Goal: Obtain resource: Download file/media

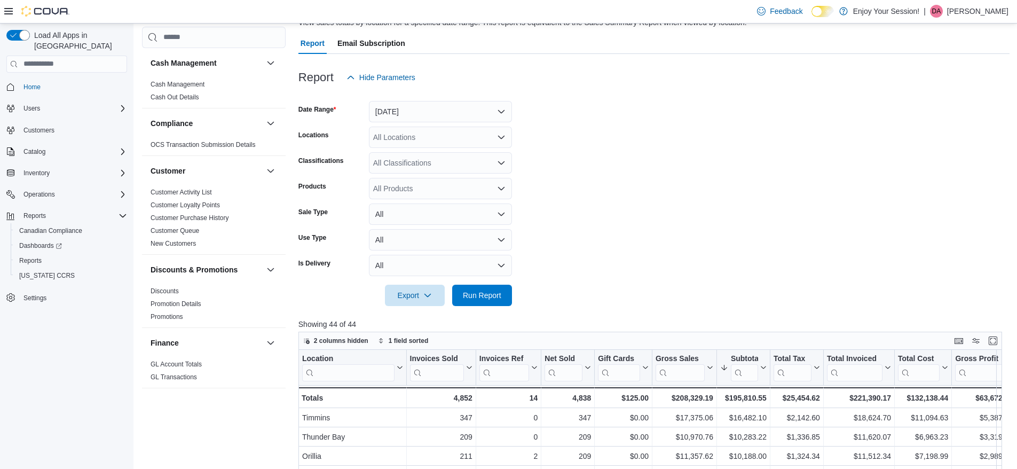
scroll to position [606, 0]
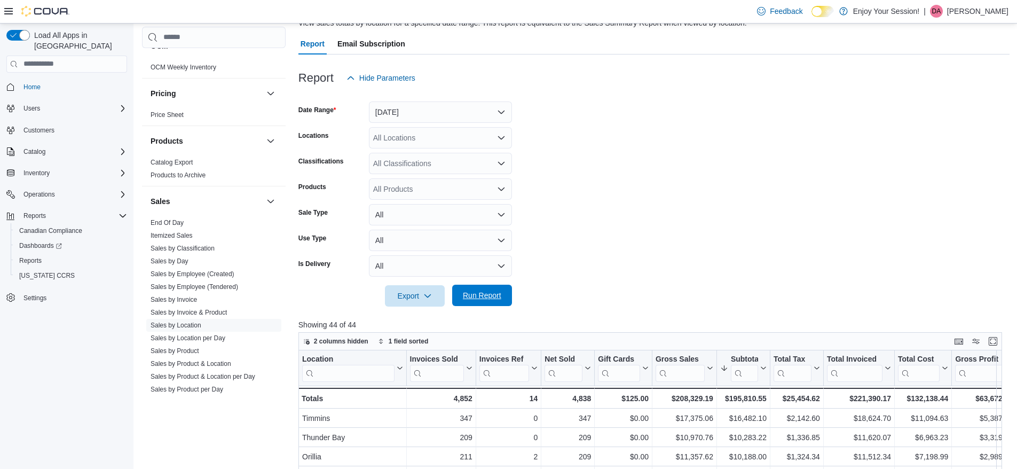
click at [488, 294] on span "Run Report" at bounding box center [482, 295] width 38 height 11
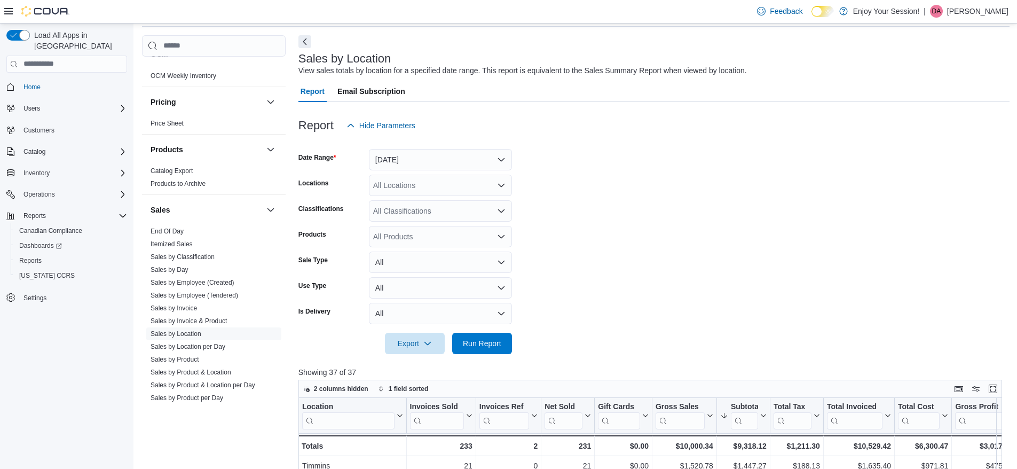
scroll to position [40, 0]
click at [489, 352] on span "Run Report" at bounding box center [482, 343] width 47 height 21
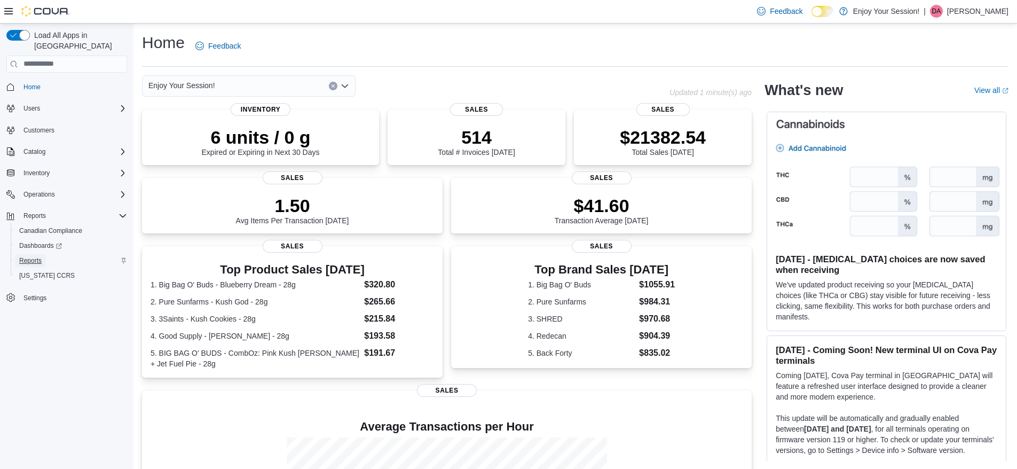
click at [36, 256] on span "Reports" at bounding box center [30, 260] width 22 height 9
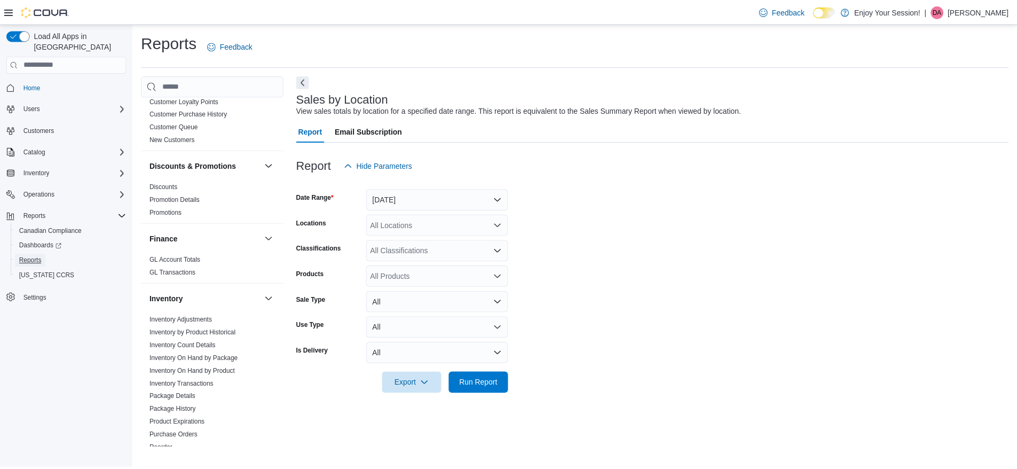
scroll to position [201, 0]
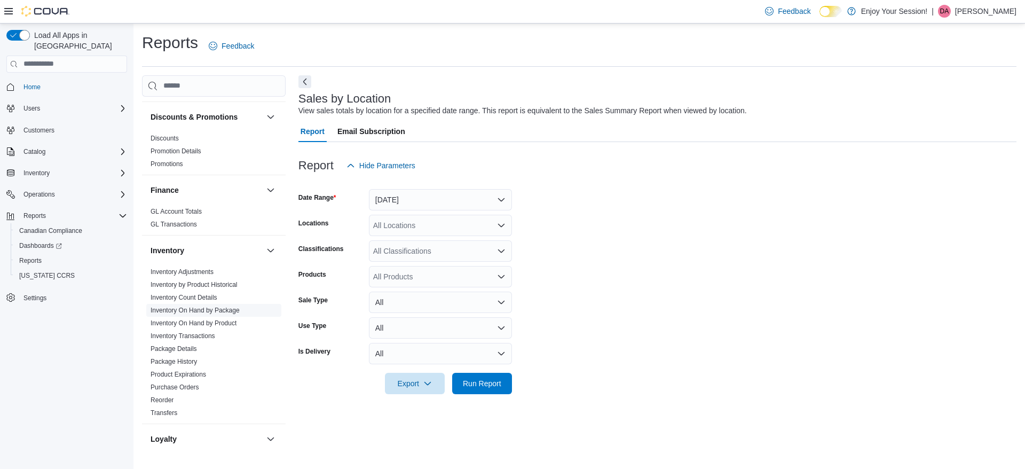
click at [226, 313] on link "Inventory On Hand by Package" at bounding box center [195, 309] width 89 height 7
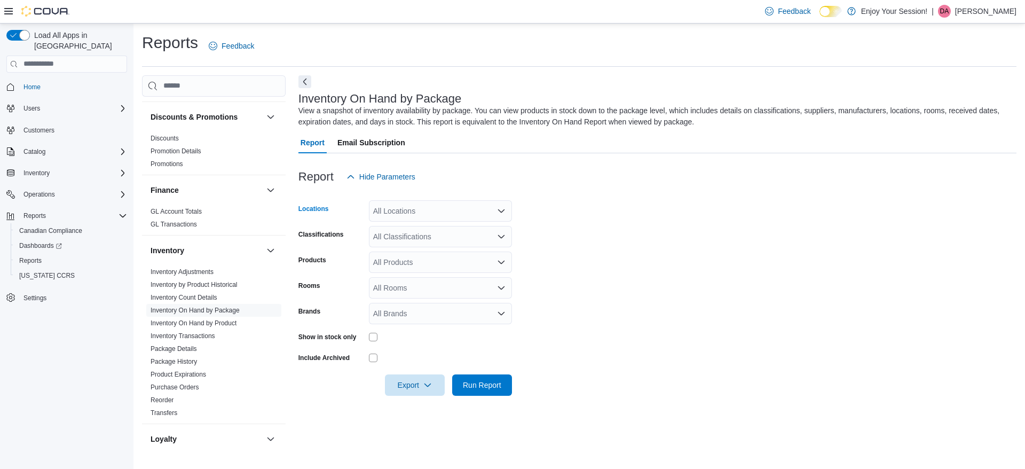
click at [457, 210] on div "All Locations" at bounding box center [440, 210] width 143 height 21
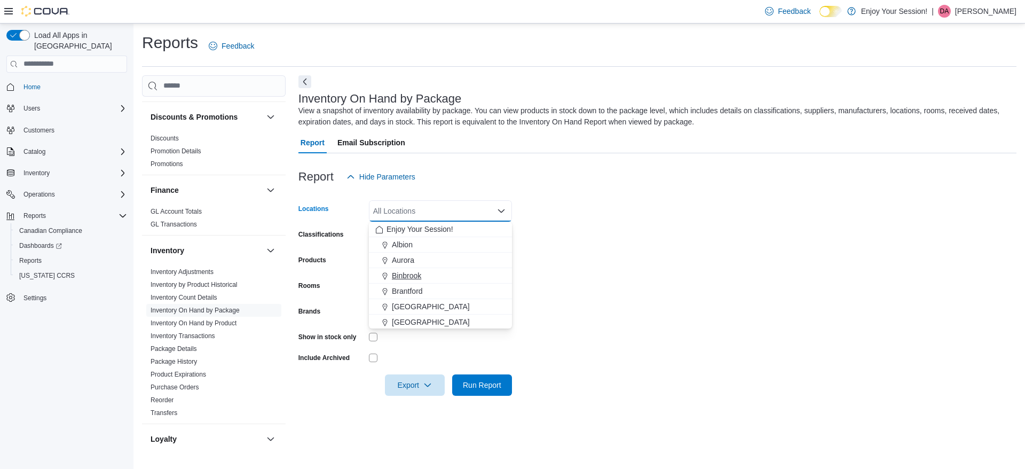
click at [412, 278] on span "Binbrook" at bounding box center [406, 275] width 29 height 11
click at [412, 278] on span "Brantford" at bounding box center [407, 275] width 31 height 11
click at [412, 278] on span "[GEOGRAPHIC_DATA]" at bounding box center [431, 275] width 78 height 11
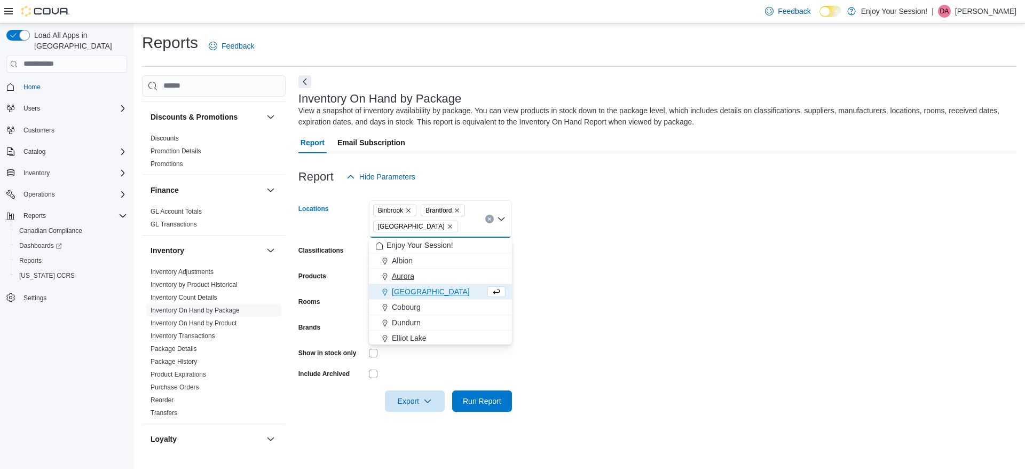
click at [412, 278] on span "Aurora" at bounding box center [403, 276] width 22 height 11
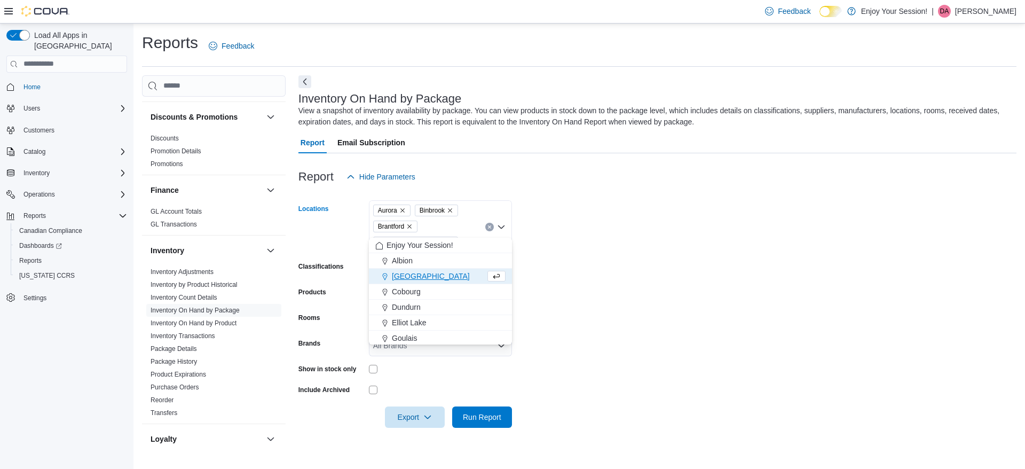
click at [412, 278] on span "Carlisle" at bounding box center [431, 276] width 78 height 11
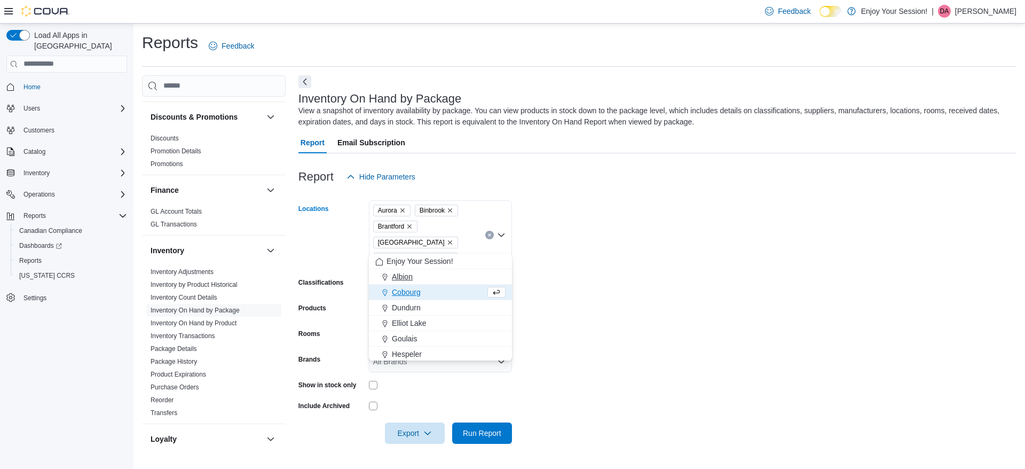
click at [412, 278] on span "Albion" at bounding box center [402, 276] width 21 height 11
click at [412, 278] on span "Cobourg" at bounding box center [406, 276] width 29 height 11
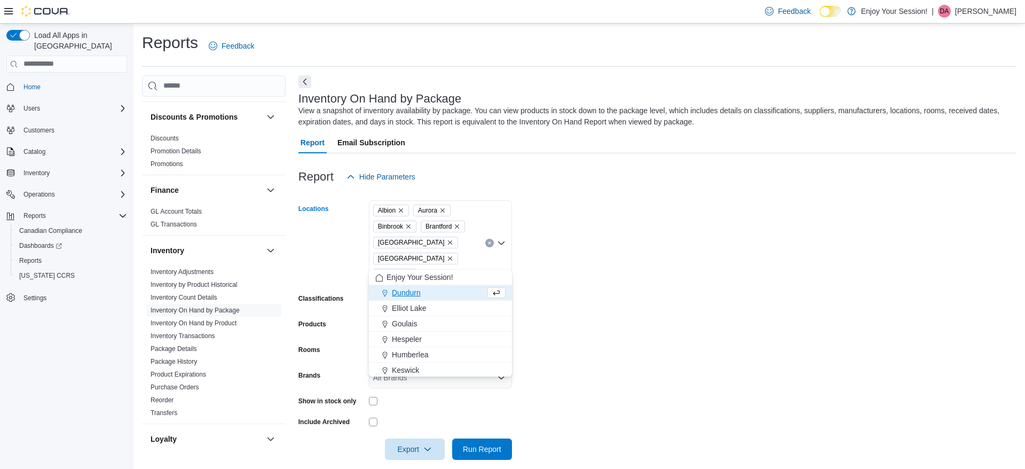
click at [410, 290] on span "Dundurn" at bounding box center [406, 292] width 29 height 11
click at [414, 340] on span "Humberlea" at bounding box center [410, 339] width 36 height 11
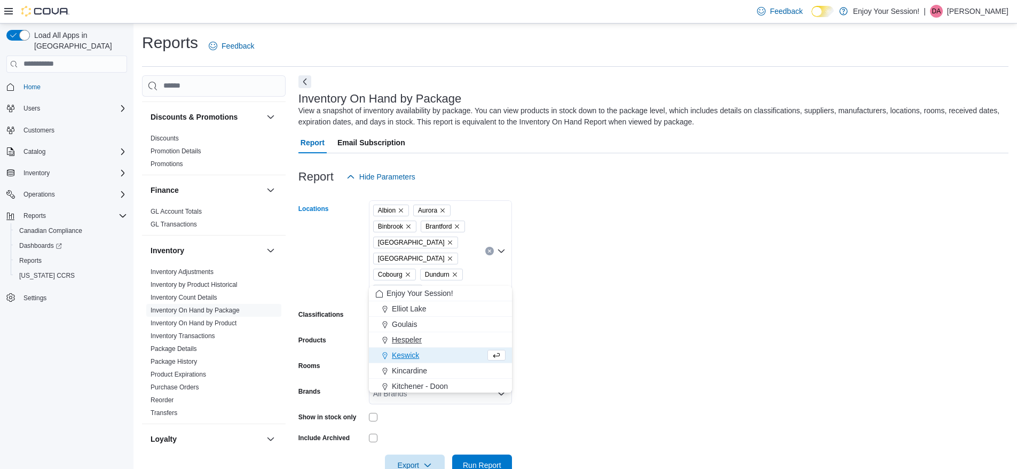
click at [414, 340] on span "Hespeler" at bounding box center [407, 339] width 30 height 11
click at [404, 326] on span "Goulais" at bounding box center [404, 324] width 25 height 11
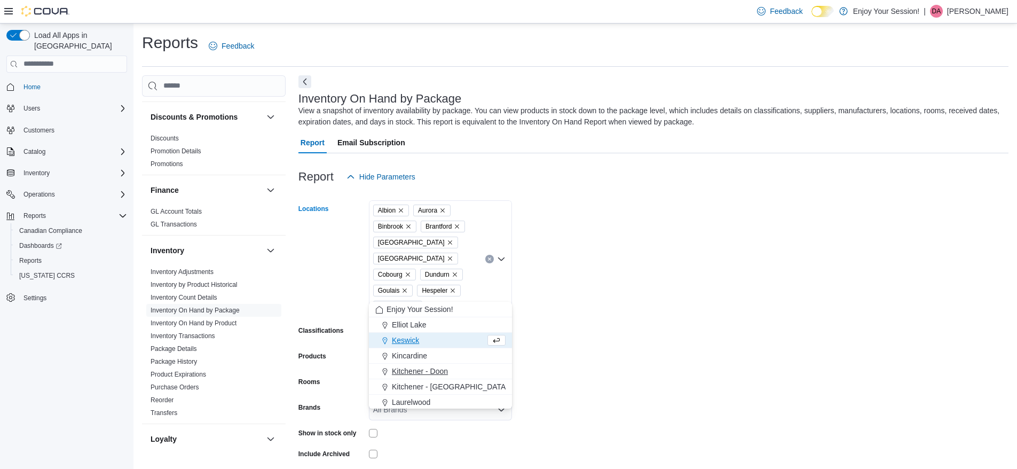
click at [415, 374] on span "Kitchener - Doon" at bounding box center [420, 371] width 56 height 11
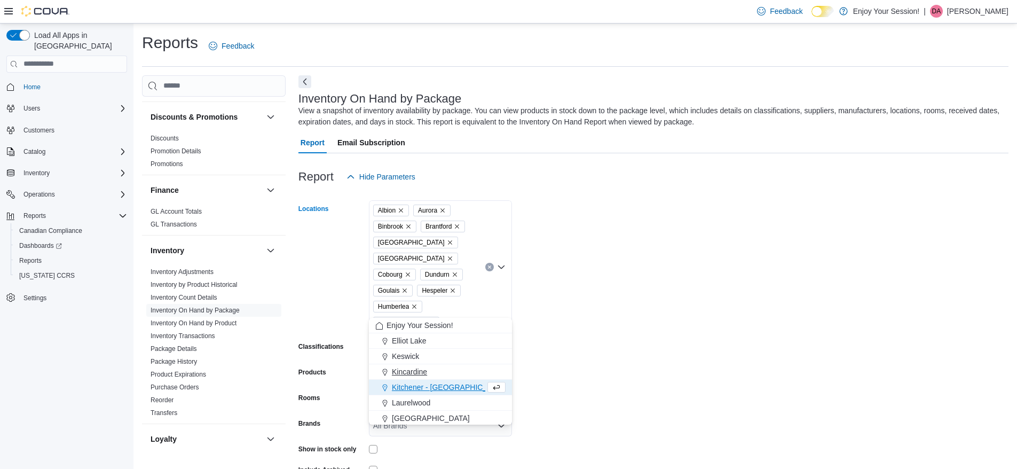
click at [410, 373] on span "Kincardine" at bounding box center [409, 371] width 35 height 11
click at [412, 402] on span "London" at bounding box center [431, 402] width 78 height 11
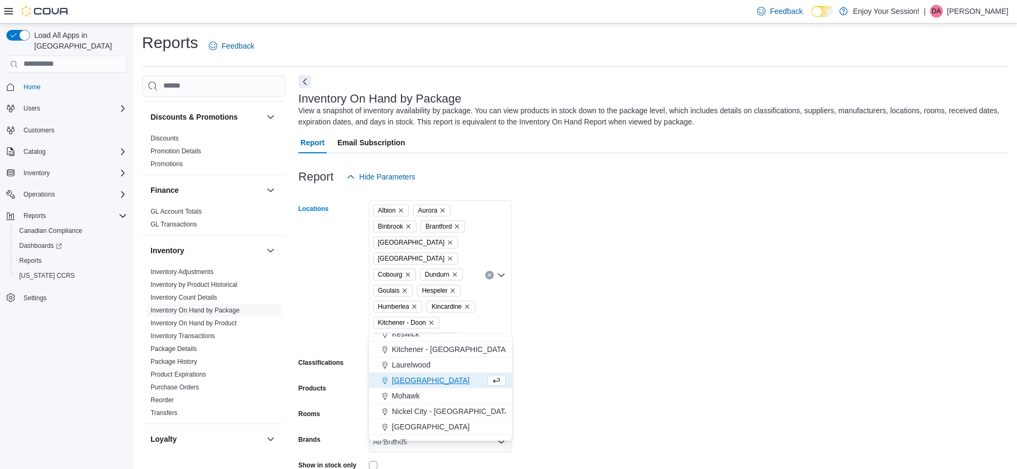
scroll to position [39, 0]
click at [402, 394] on span "Mohawk" at bounding box center [406, 395] width 28 height 11
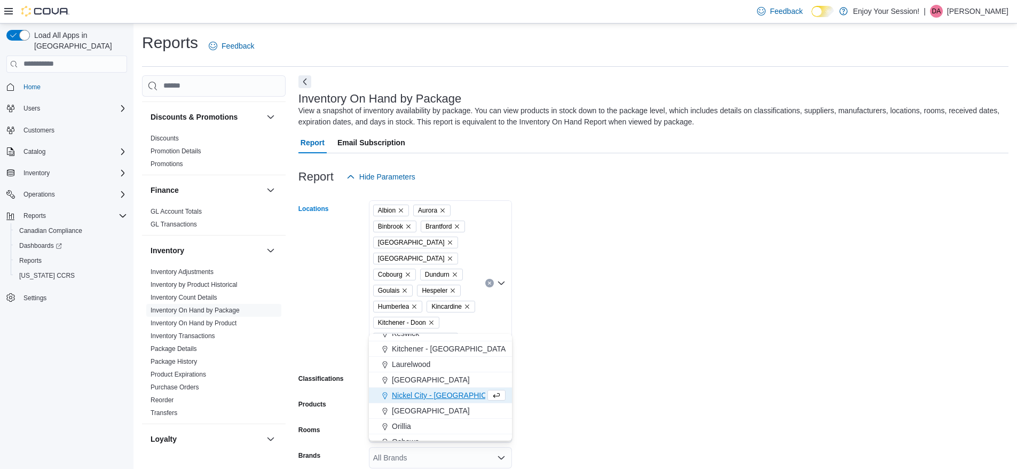
click at [445, 394] on span "Nickel City - [GEOGRAPHIC_DATA]" at bounding box center [452, 395] width 120 height 11
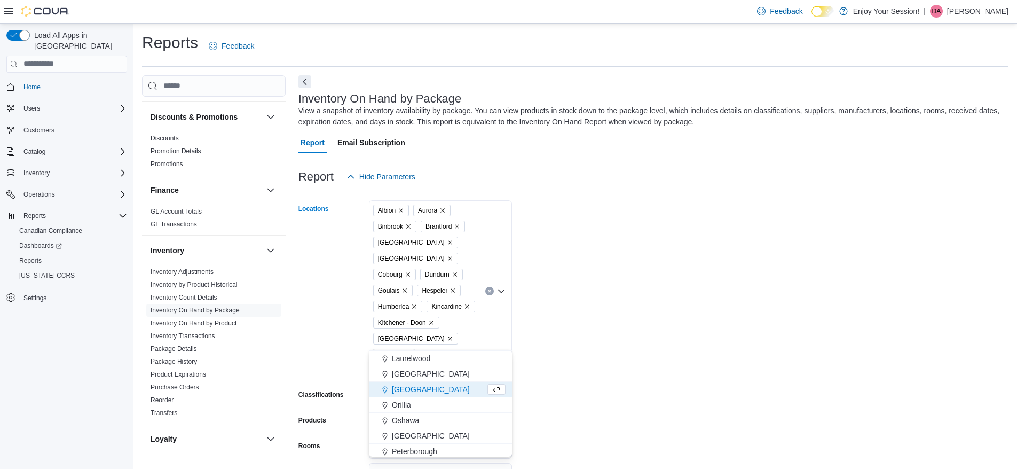
scroll to position [62, 0]
click at [410, 420] on span "Oshawa" at bounding box center [405, 419] width 27 height 11
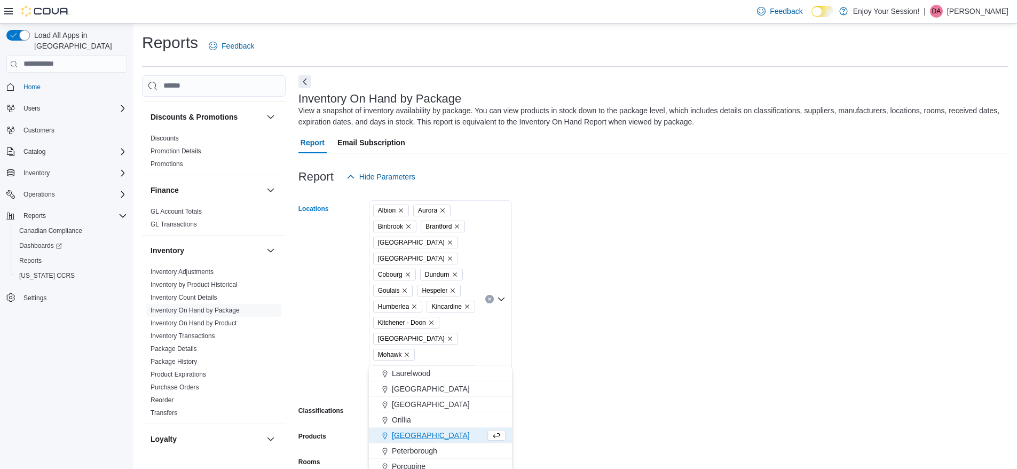
click at [410, 440] on button "Ottawa" at bounding box center [440, 435] width 143 height 15
click at [429, 437] on span "Peterborough" at bounding box center [414, 435] width 45 height 11
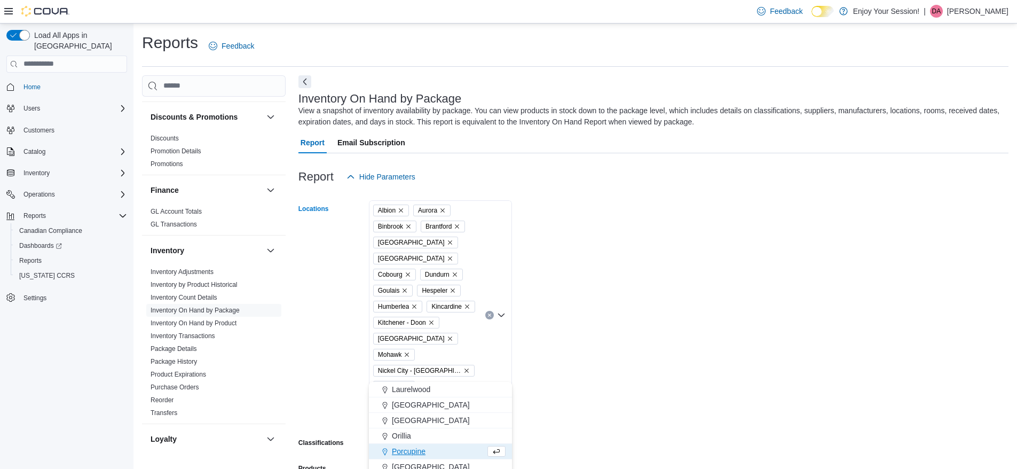
click at [419, 448] on span "Porcupine" at bounding box center [409, 451] width 34 height 11
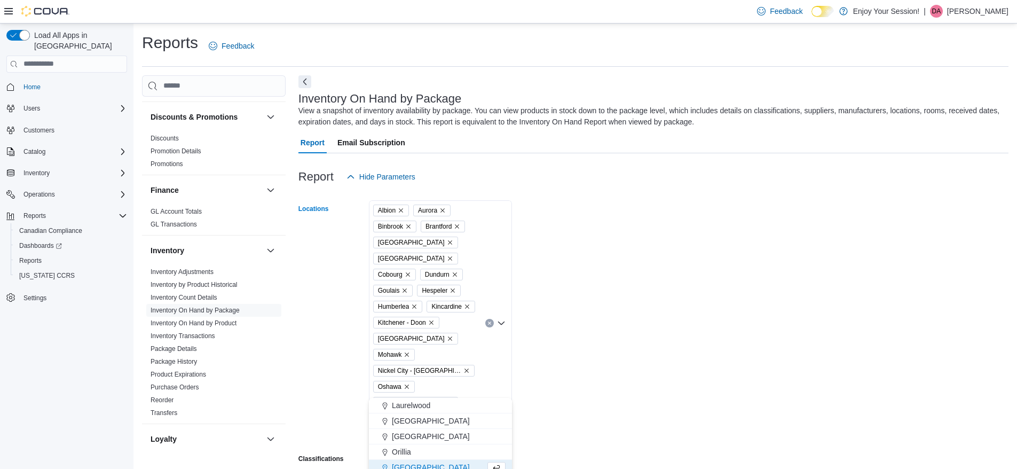
scroll to position [124, 0]
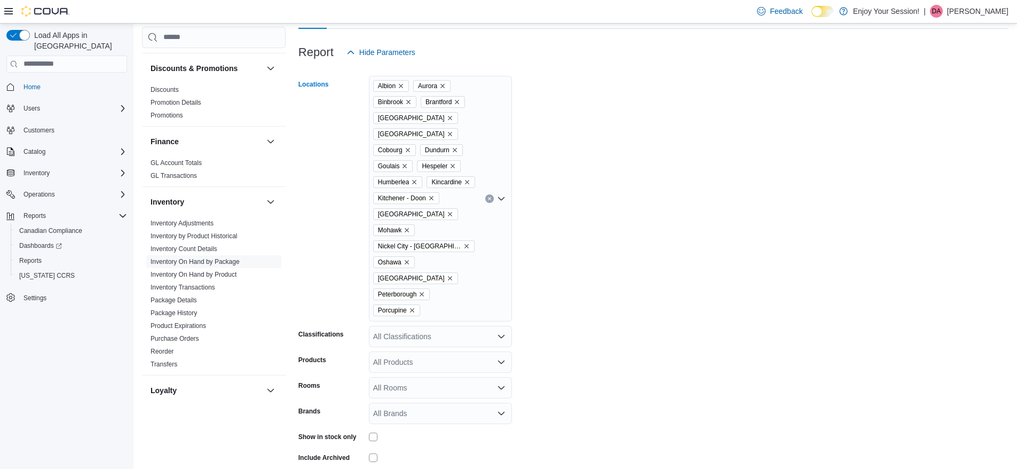
click at [438, 258] on div "Albion Aurora Binbrook Brantford Brockville Carlisle Cobourg Dundurn Goulais He…" at bounding box center [440, 199] width 143 height 246
click at [429, 342] on span "Sault Ste [PERSON_NAME]" at bounding box center [439, 341] width 94 height 11
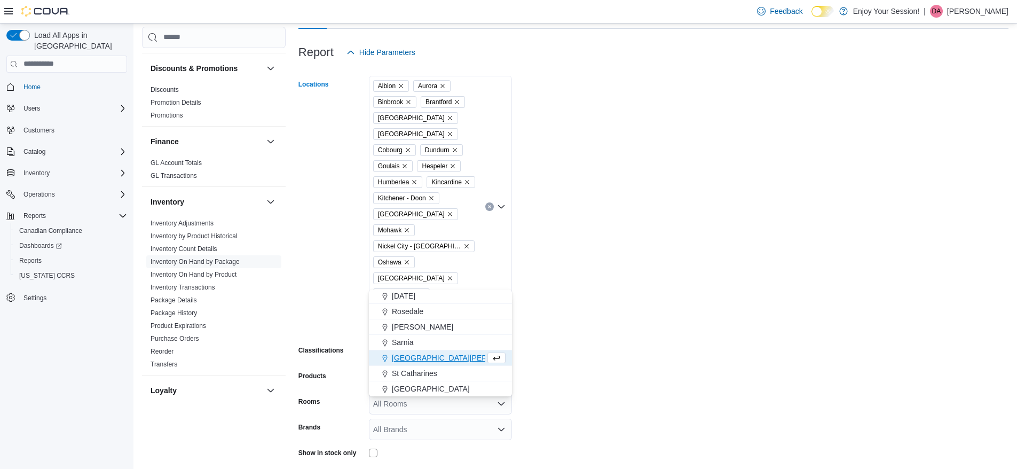
click at [451, 354] on span "[GEOGRAPHIC_DATA][PERSON_NAME]" at bounding box center [461, 357] width 139 height 11
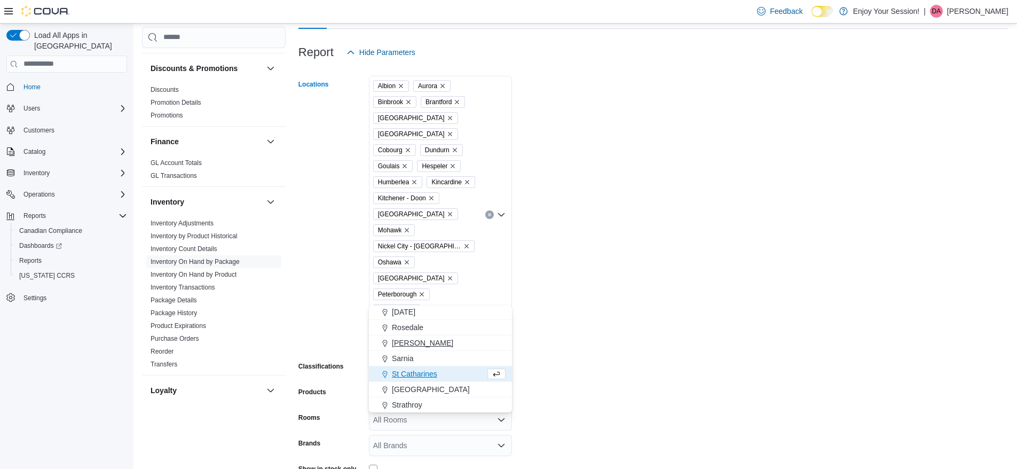
click at [405, 341] on span "Rymal" at bounding box center [422, 342] width 61 height 11
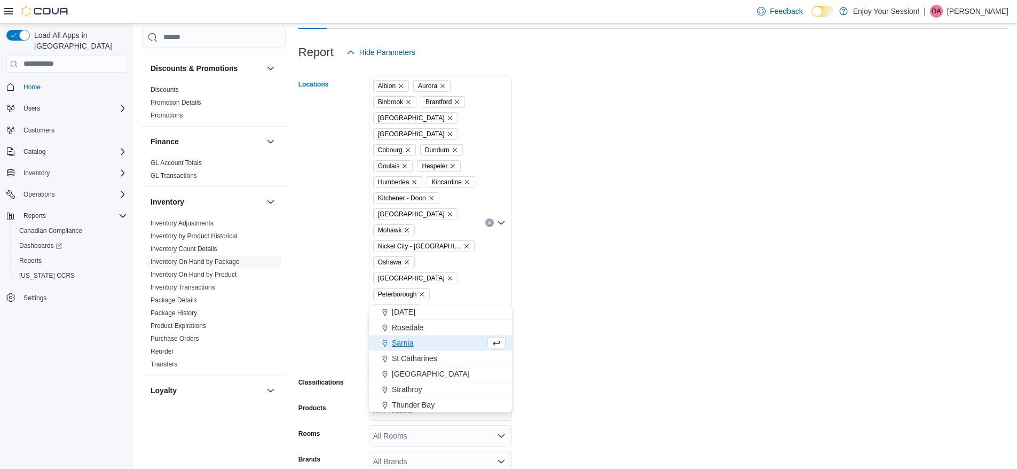
click at [410, 327] on span "Rosedale" at bounding box center [408, 327] width 32 height 11
click at [405, 313] on span "[DATE]" at bounding box center [403, 311] width 23 height 11
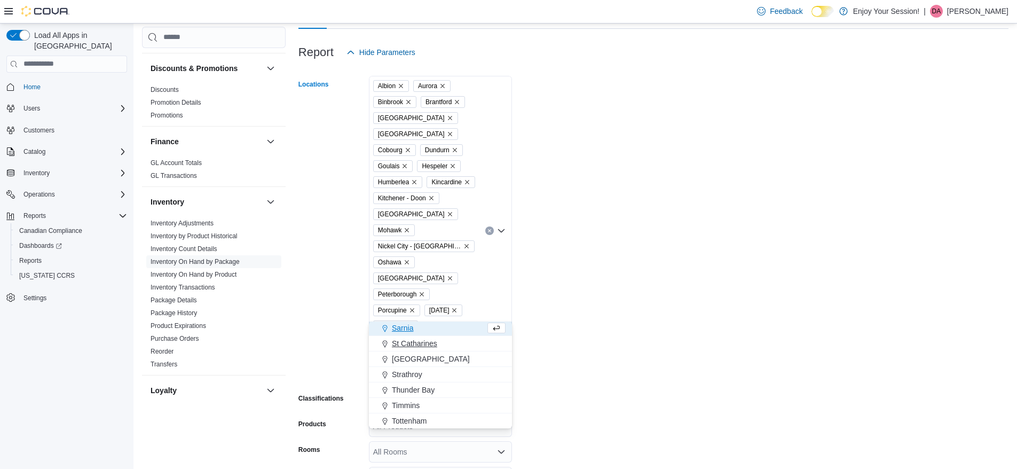
scroll to position [170, 0]
click at [419, 394] on span "Thunder Bay" at bounding box center [413, 391] width 43 height 11
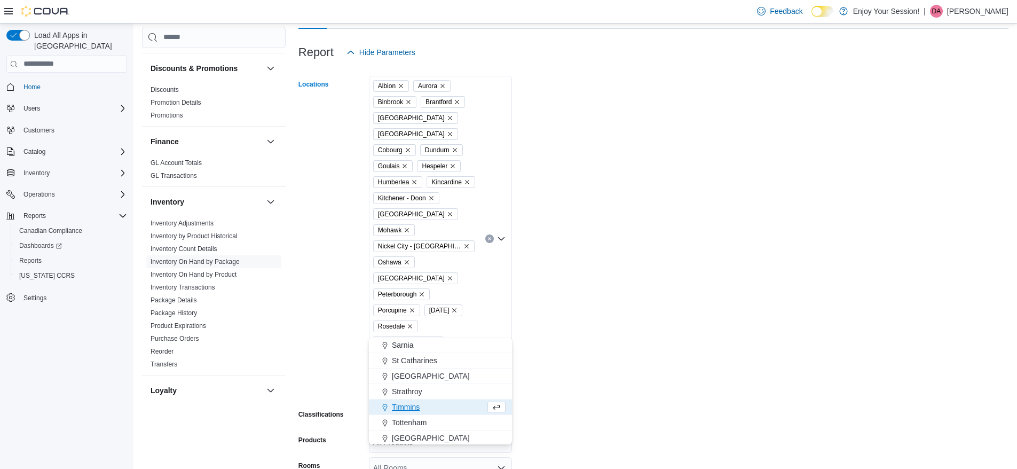
click at [411, 408] on span "Timmins" at bounding box center [406, 407] width 28 height 11
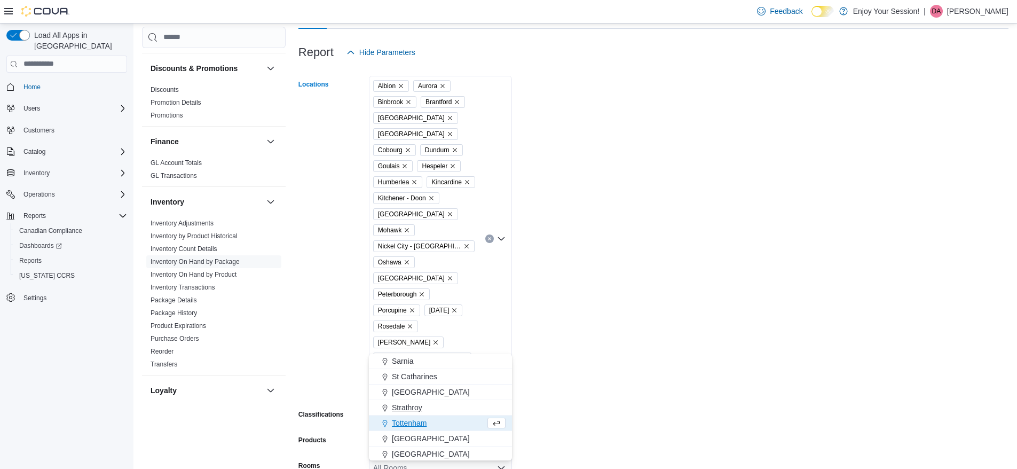
click at [411, 408] on span "Strathroy" at bounding box center [407, 407] width 30 height 11
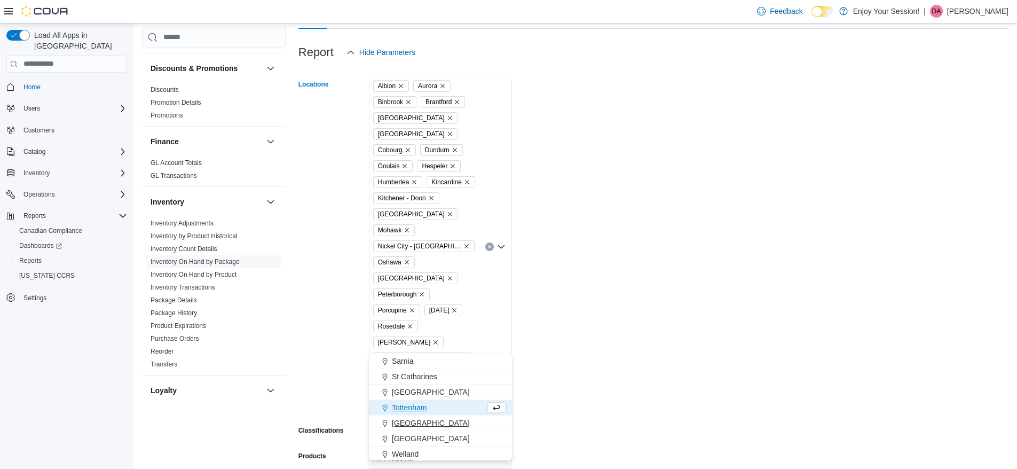
scroll to position [193, 0]
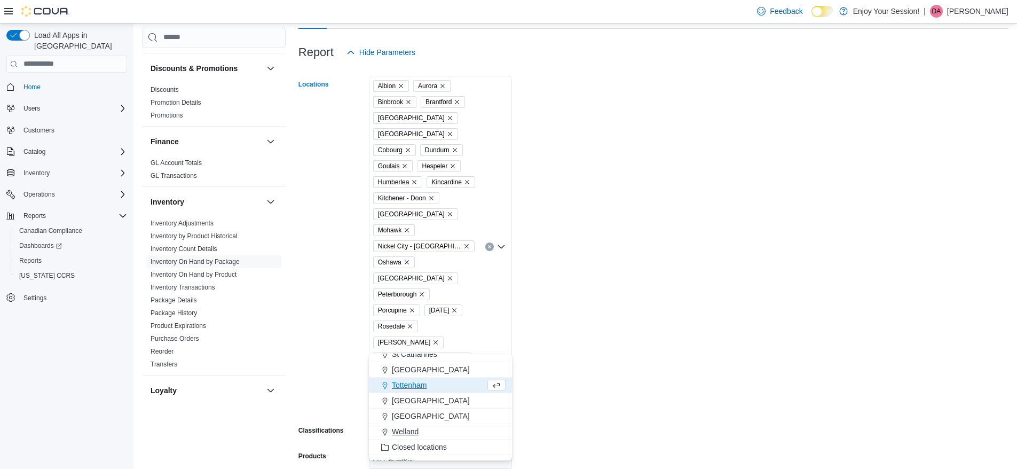
click at [408, 430] on span "Welland" at bounding box center [405, 431] width 27 height 11
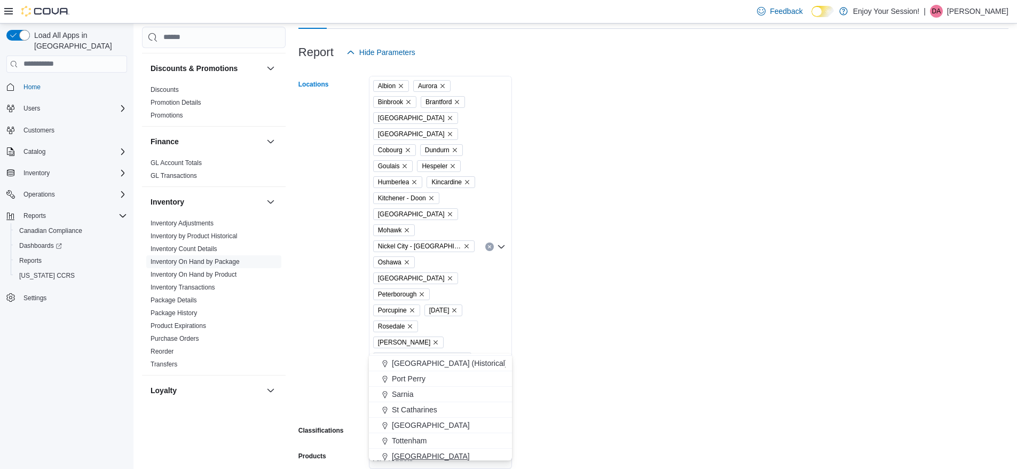
scroll to position [137, 0]
click at [415, 384] on span "Port Perry" at bounding box center [409, 379] width 34 height 11
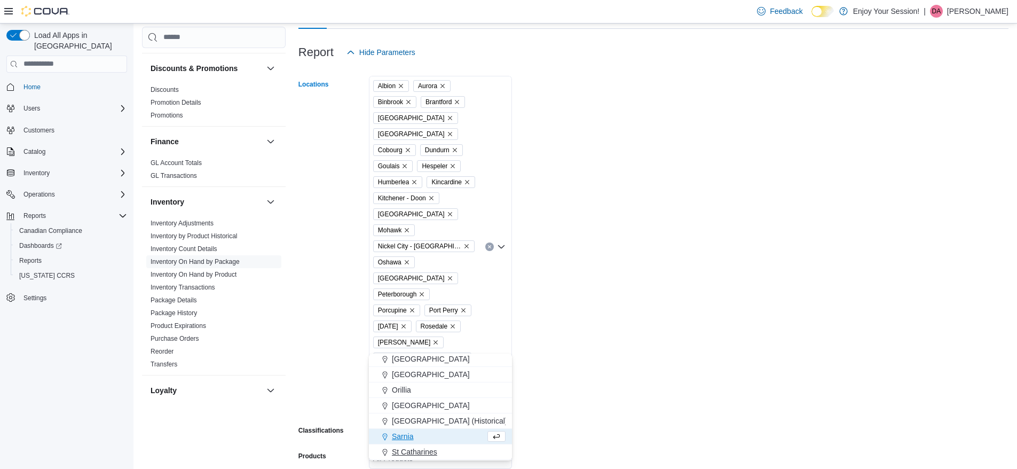
scroll to position [79, 0]
click at [426, 404] on span "Port Colborne" at bounding box center [431, 405] width 78 height 11
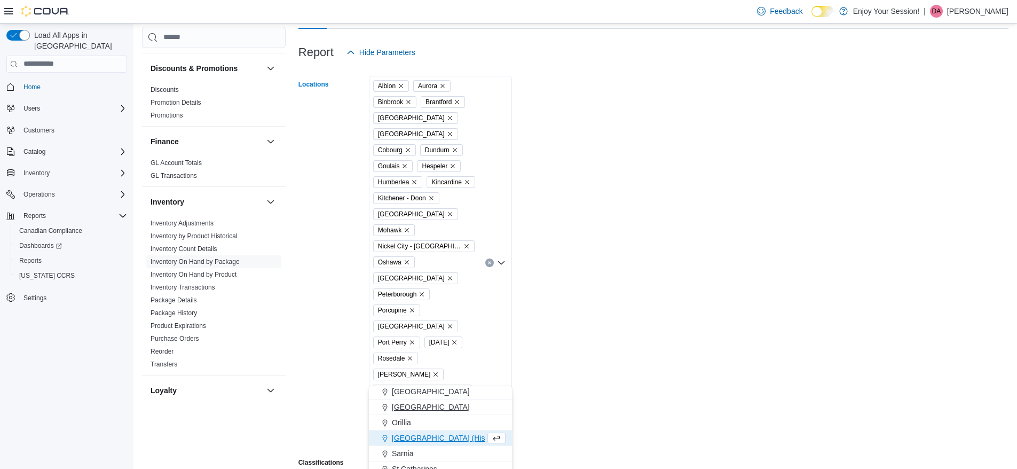
click at [423, 412] on button "[GEOGRAPHIC_DATA]" at bounding box center [440, 406] width 143 height 15
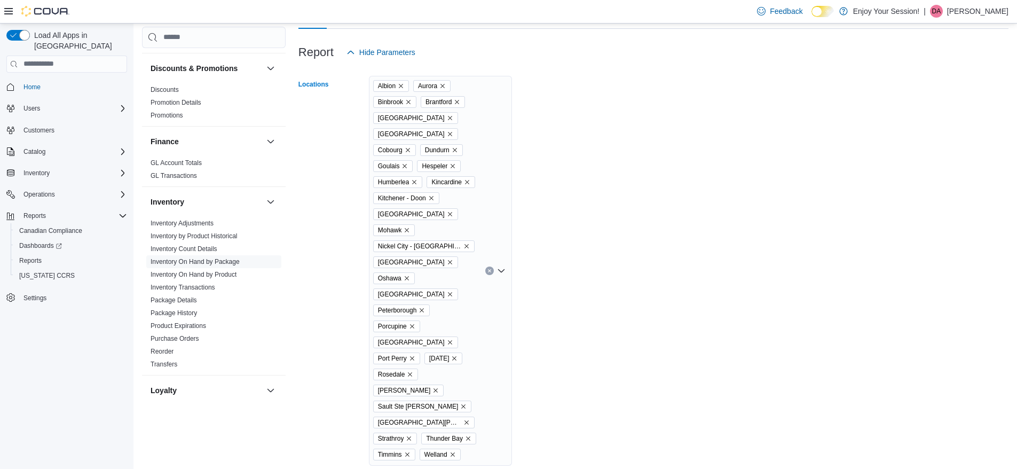
scroll to position [237, 0]
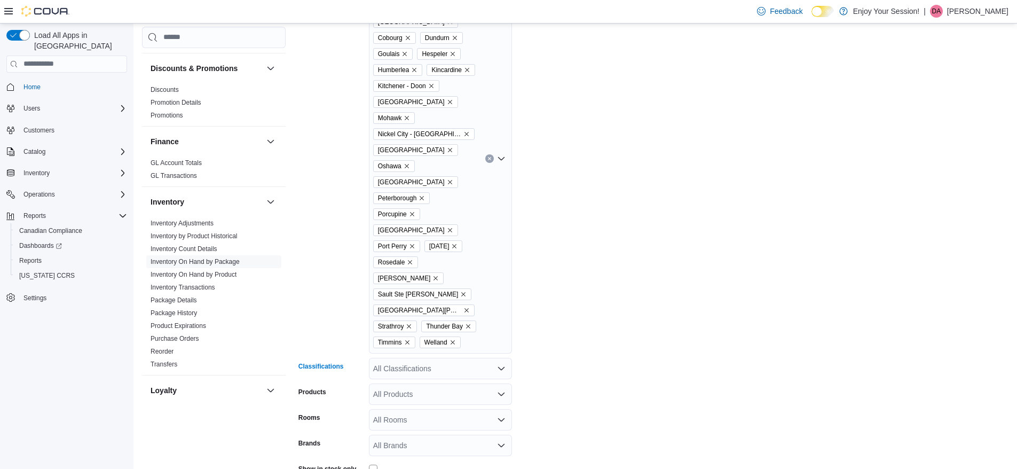
click at [454, 358] on div "All Classifications" at bounding box center [440, 368] width 143 height 21
click at [486, 267] on div "Albion Aurora Binbrook Brantford Brockville Carlisle Cobourg Dundurn Goulais He…" at bounding box center [440, 159] width 143 height 390
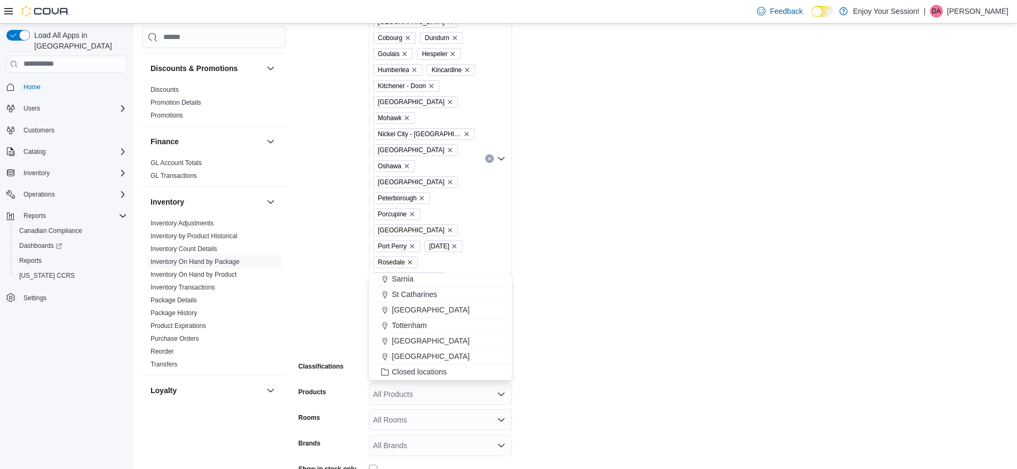
scroll to position [129, 0]
click at [624, 324] on form "Locations Albion Aurora Binbrook Brantford Brockville Carlisle Cobourg Dundurn …" at bounding box center [653, 239] width 710 height 577
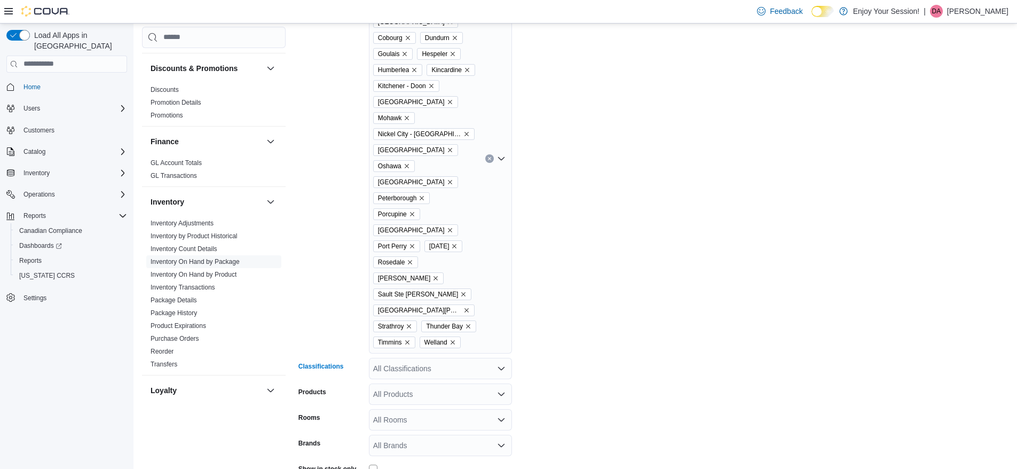
click at [487, 358] on div "All Classifications" at bounding box center [440, 368] width 143 height 21
click at [395, 321] on span "Flower" at bounding box center [403, 322] width 22 height 11
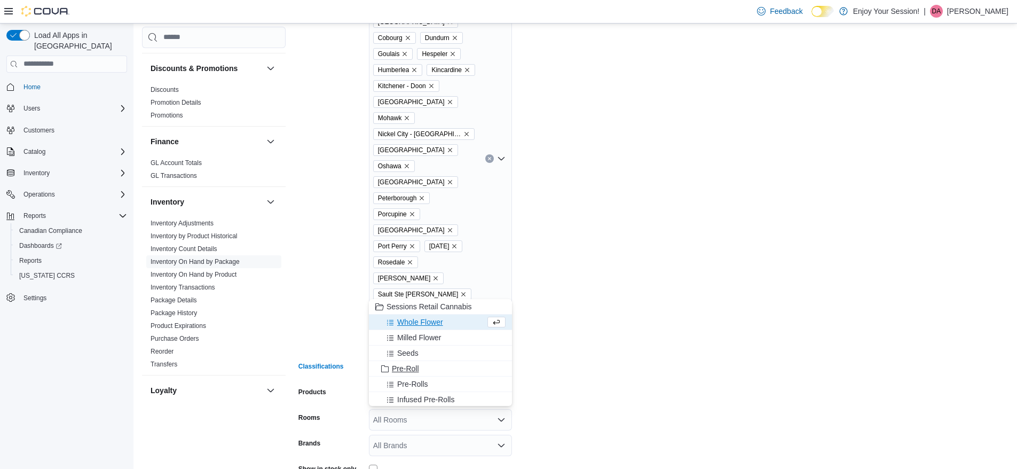
click at [403, 365] on span "Pre-Roll" at bounding box center [405, 368] width 27 height 11
click at [403, 357] on span "Vapes" at bounding box center [402, 356] width 21 height 11
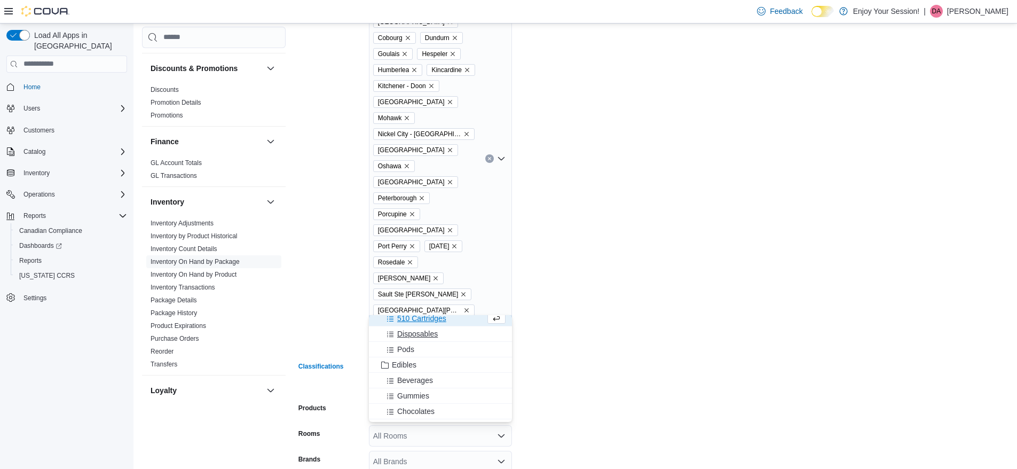
scroll to position [101, 0]
click at [406, 358] on span "Edibles" at bounding box center [404, 361] width 25 height 11
click at [424, 362] on span "Concentrates" at bounding box center [414, 362] width 44 height 11
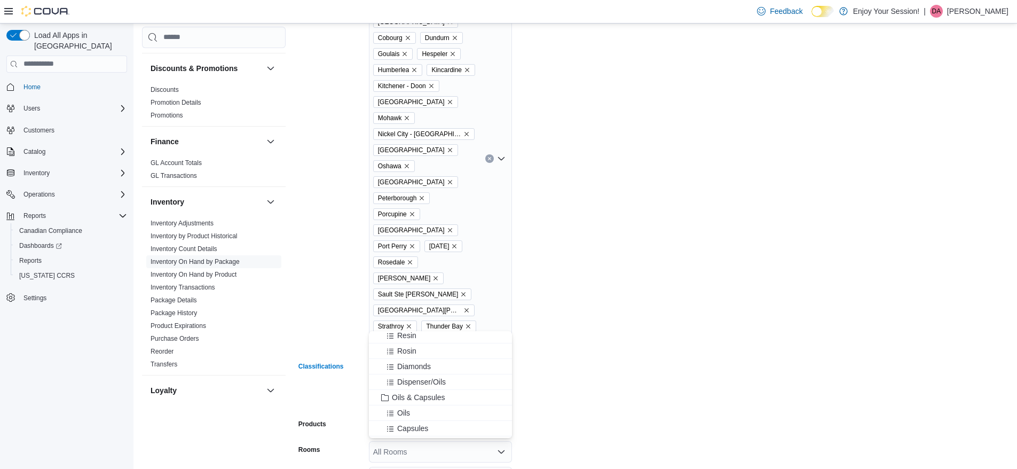
scroll to position [254, 0]
click at [426, 389] on span "Oils & Capsules" at bounding box center [418, 394] width 53 height 11
click at [415, 403] on span "Topicals" at bounding box center [405, 400] width 27 height 11
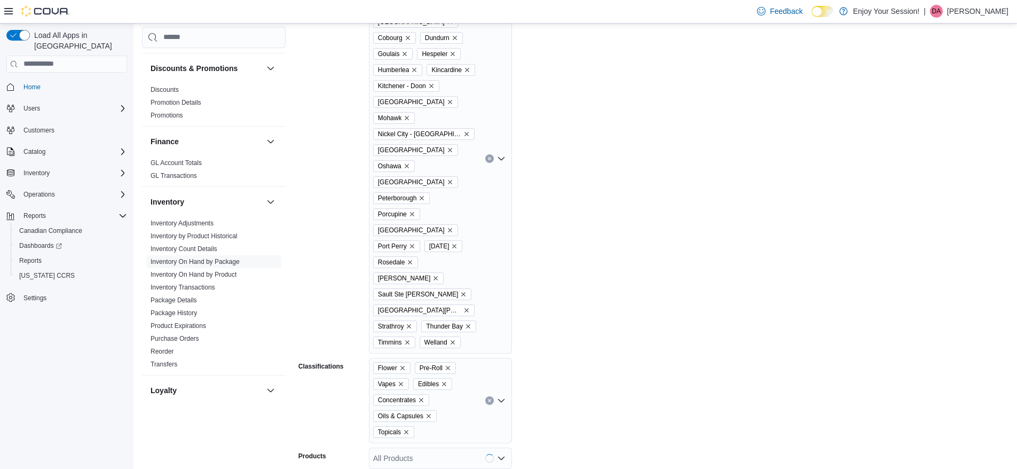
click at [634, 323] on form "Locations Albion Aurora Binbrook Brantford Brockville Carlisle Cobourg Dundurn …" at bounding box center [653, 271] width 710 height 641
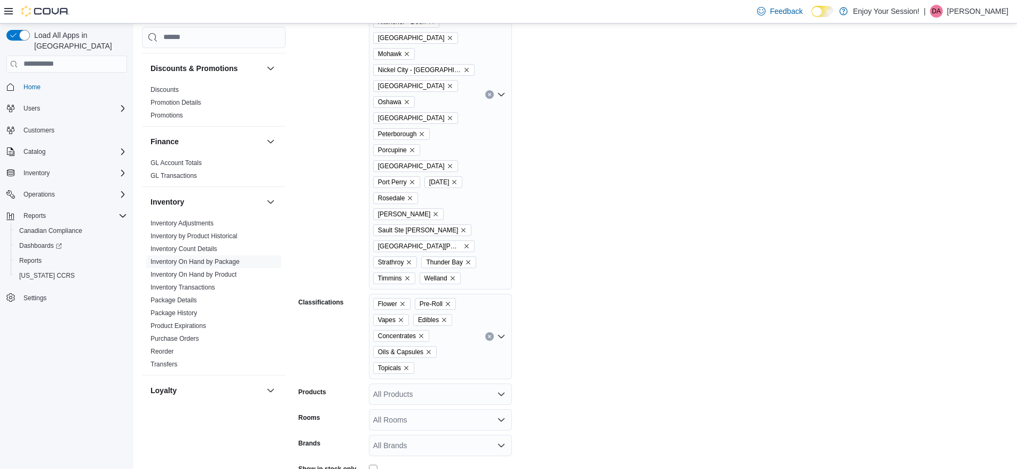
click at [422, 380] on button "Export to Excel" at bounding box center [416, 372] width 61 height 21
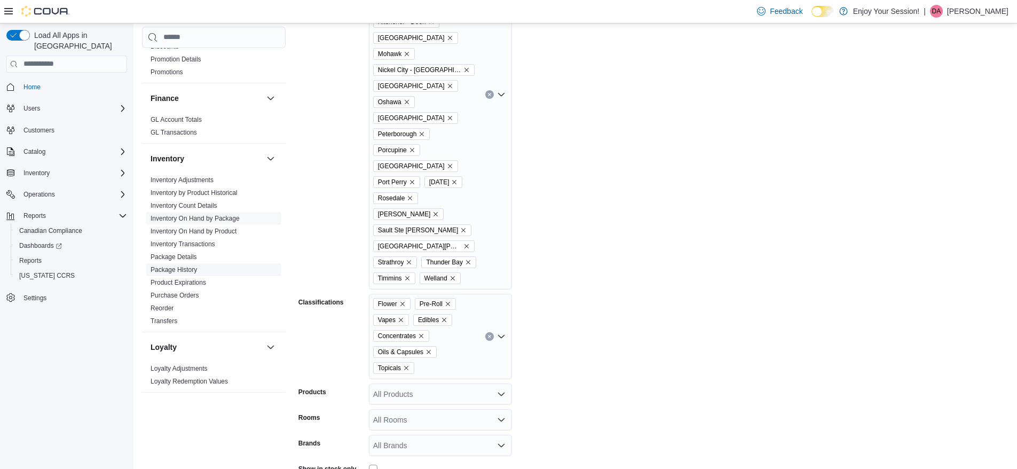
scroll to position [245, 0]
click at [33, 256] on span "Reports" at bounding box center [30, 260] width 22 height 9
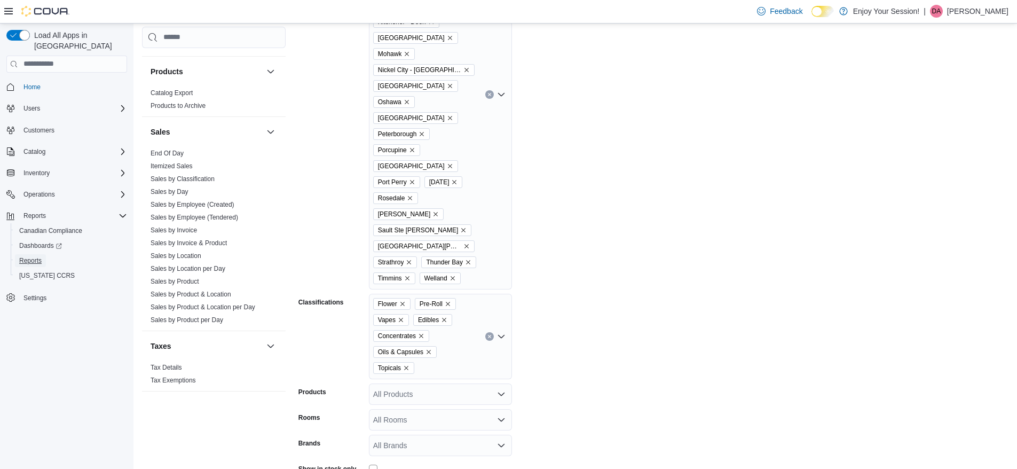
scroll to position [678, 0]
click at [185, 254] on link "Sales by Location" at bounding box center [176, 253] width 51 height 7
